Goal: Use online tool/utility: Utilize a website feature to perform a specific function

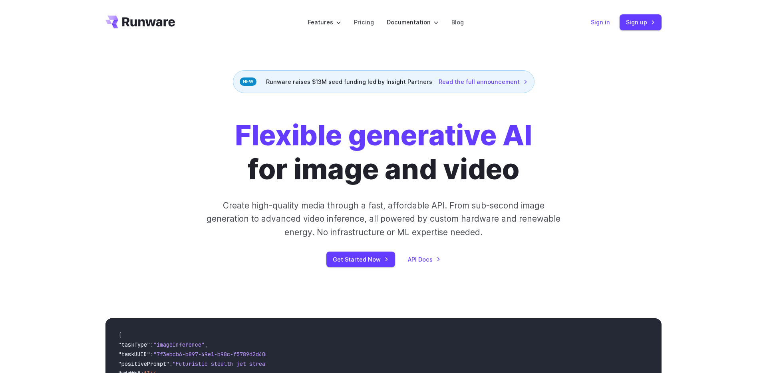
click at [597, 25] on link "Sign in" at bounding box center [600, 22] width 19 height 9
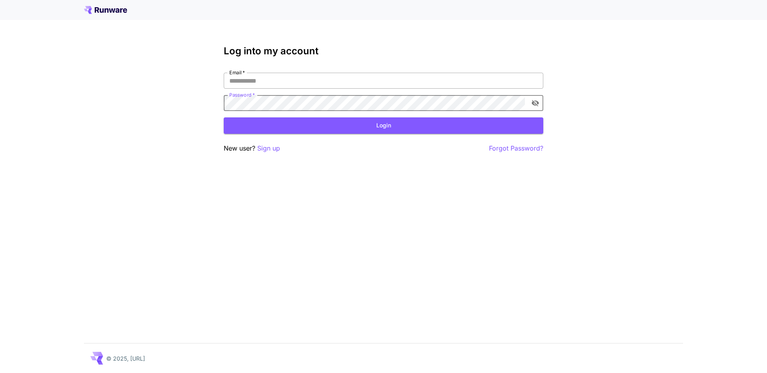
click at [269, 80] on input "Email   *" at bounding box center [384, 81] width 320 height 16
type input "**********"
click at [282, 123] on button "Login" at bounding box center [384, 125] width 320 height 16
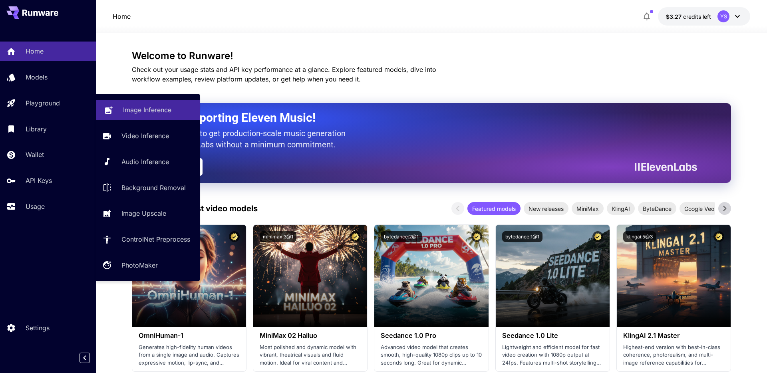
click at [119, 112] on link "Image Inference" at bounding box center [148, 110] width 104 height 20
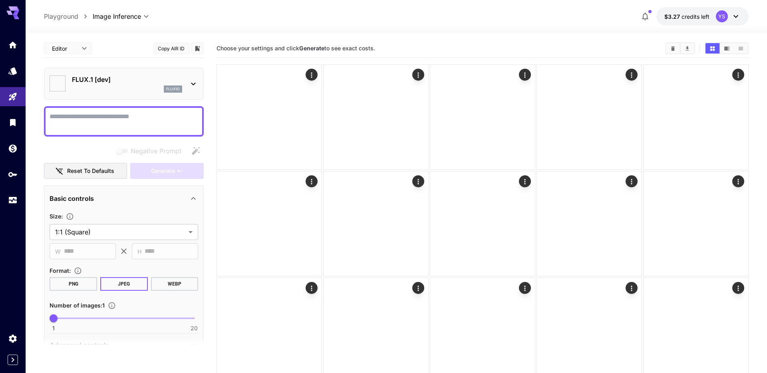
type input "**********"
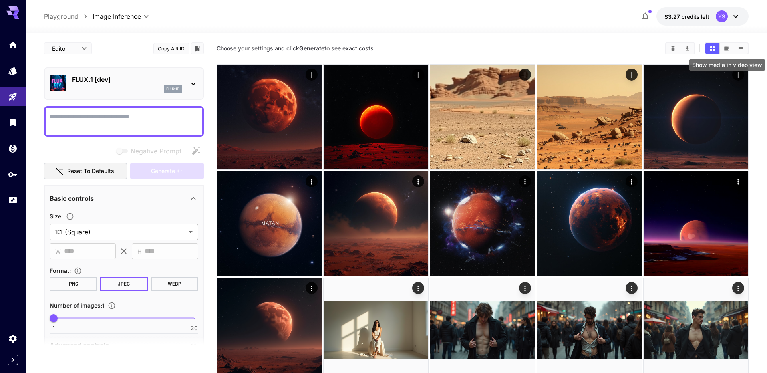
click at [729, 48] on icon "Show media in video view" at bounding box center [727, 48] width 5 height 4
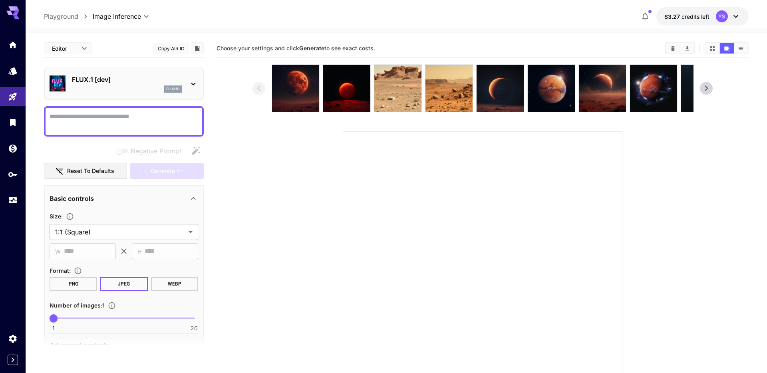
click at [711, 48] on icon "Show media in grid view" at bounding box center [712, 48] width 4 height 4
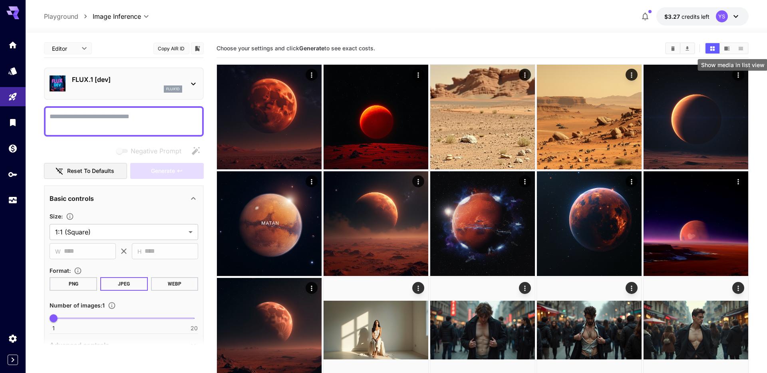
click at [738, 48] on icon "Show media in list view" at bounding box center [741, 49] width 6 height 6
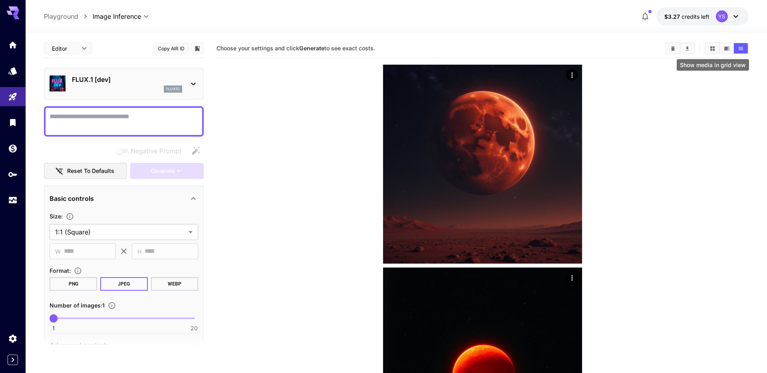
click at [708, 50] on button "Show media in grid view" at bounding box center [713, 48] width 14 height 10
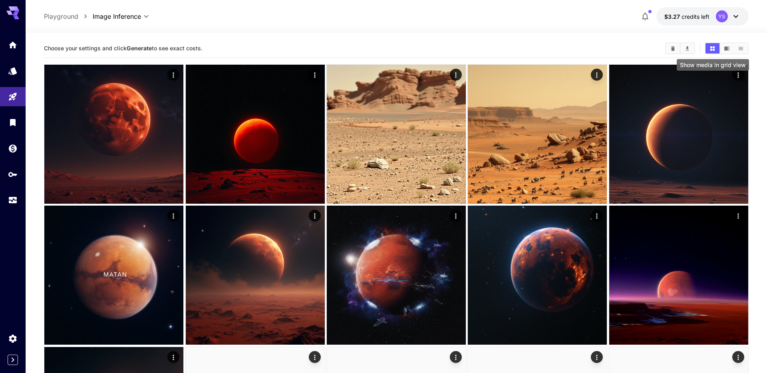
click at [473, 48] on section "Choose your settings and click Generate to see exact costs." at bounding box center [351, 49] width 615 height 8
click at [155, 45] on span "Choose your settings and click Generate to see exact costs." at bounding box center [123, 48] width 159 height 7
click at [297, 34] on div "Choose your settings and click Generate to see exact costs." at bounding box center [396, 342] width 705 height 619
